Goal: Transaction & Acquisition: Purchase product/service

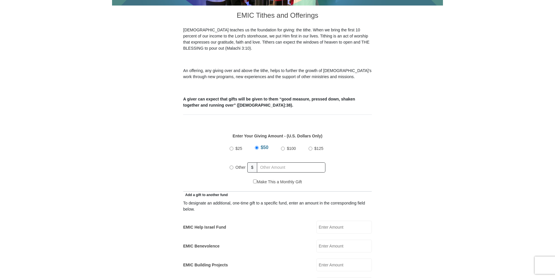
scroll to position [174, 0]
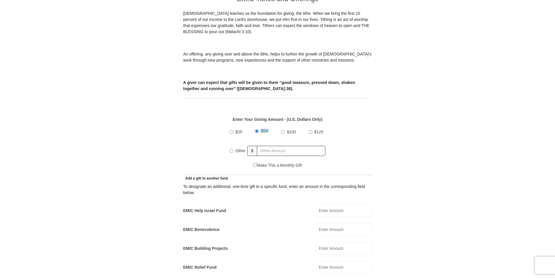
click at [232, 149] on input "Other" at bounding box center [232, 151] width 4 height 4
radio input "true"
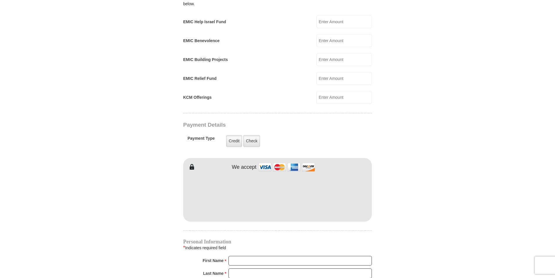
scroll to position [349, 0]
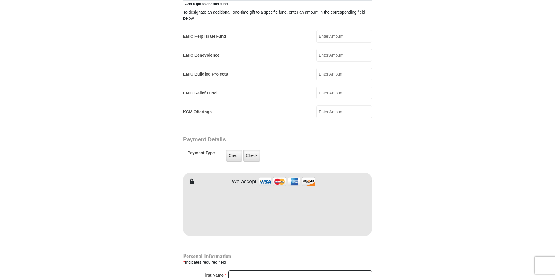
type input "420.00"
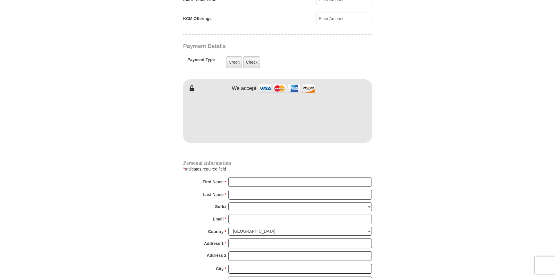
scroll to position [465, 0]
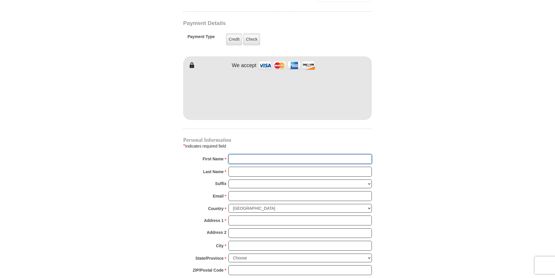
click at [245, 154] on input "First Name *" at bounding box center [301, 159] width 144 height 10
type input "Brenda"
click at [255, 167] on input "Last Name *" at bounding box center [301, 172] width 144 height 10
type input "Adams"
click at [248, 191] on input "Email *" at bounding box center [301, 196] width 144 height 10
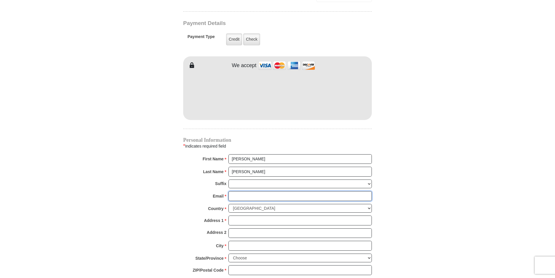
type input "afamilypkr@gmail.com"
type input "PO Box 1225"
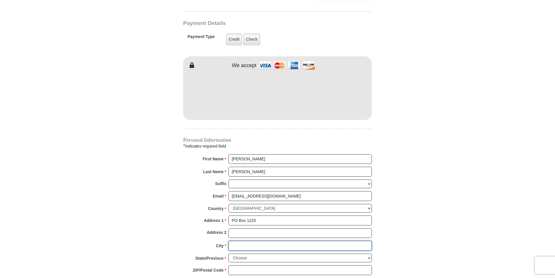
type input "Congress"
select select "AZ"
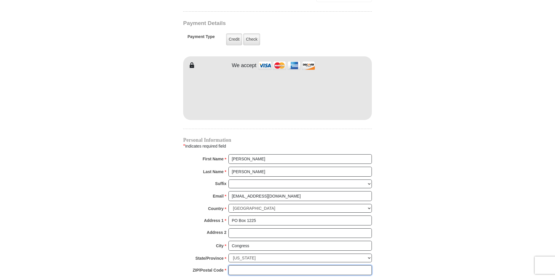
type input "85332"
type input "7022503463"
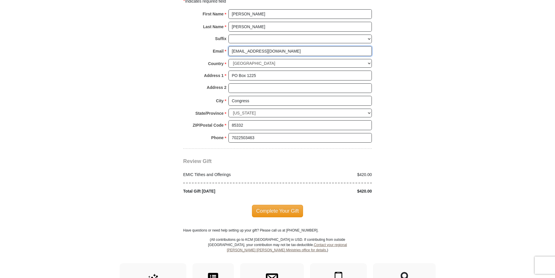
scroll to position [610, 0]
click at [273, 205] on span "Complete Your Gift" at bounding box center [277, 211] width 51 height 12
